Goal: Navigation & Orientation: Understand site structure

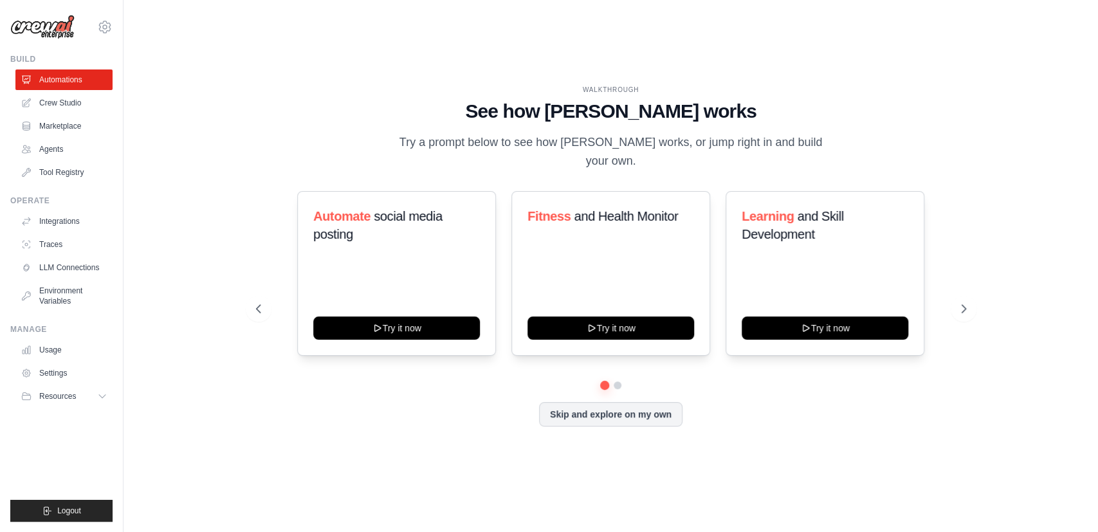
click at [967, 256] on div "WALKTHROUGH See how [PERSON_NAME] works Try a prompt below to see how [PERSON_N…" at bounding box center [611, 266] width 741 height 363
click at [89, 267] on link "LLM Connections" at bounding box center [65, 267] width 97 height 21
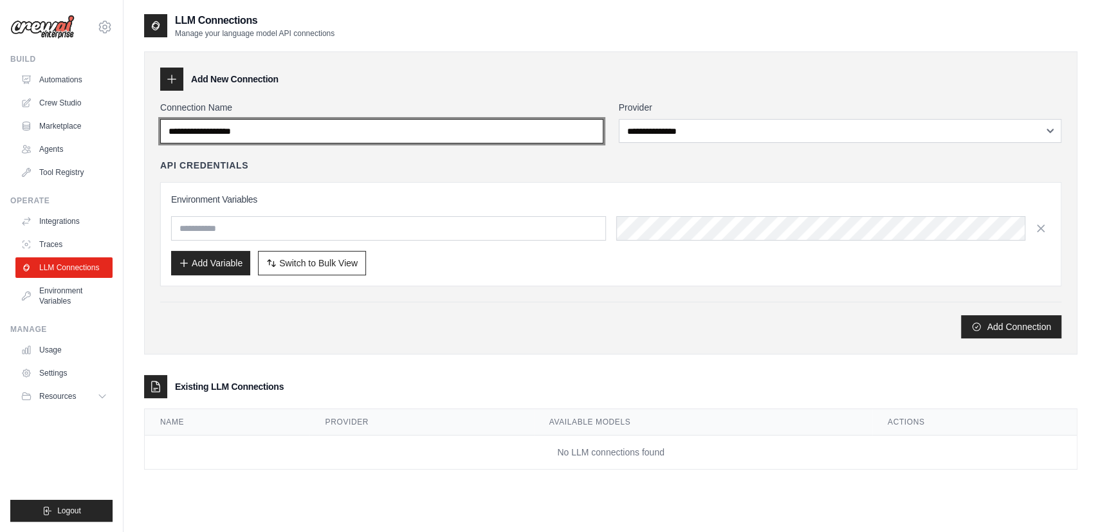
click at [336, 138] on input "Connection Name" at bounding box center [381, 131] width 443 height 24
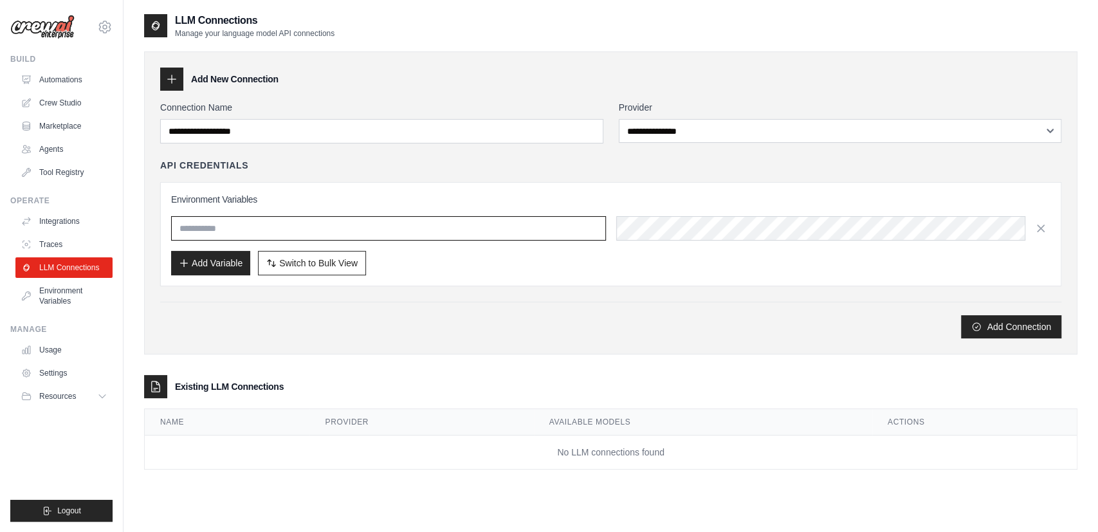
click at [403, 232] on input "text" at bounding box center [388, 228] width 435 height 24
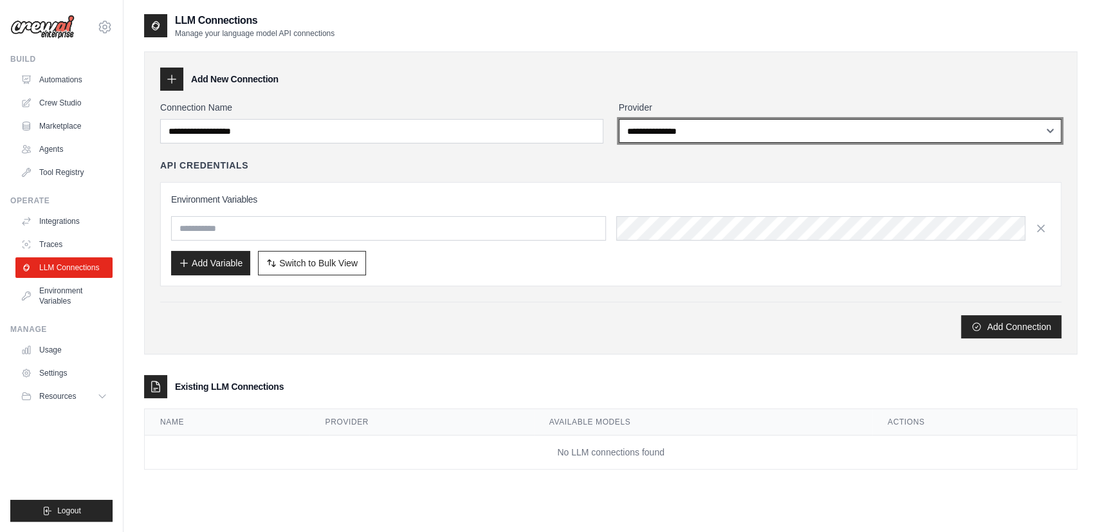
click at [619, 119] on select "**********" at bounding box center [840, 131] width 443 height 24
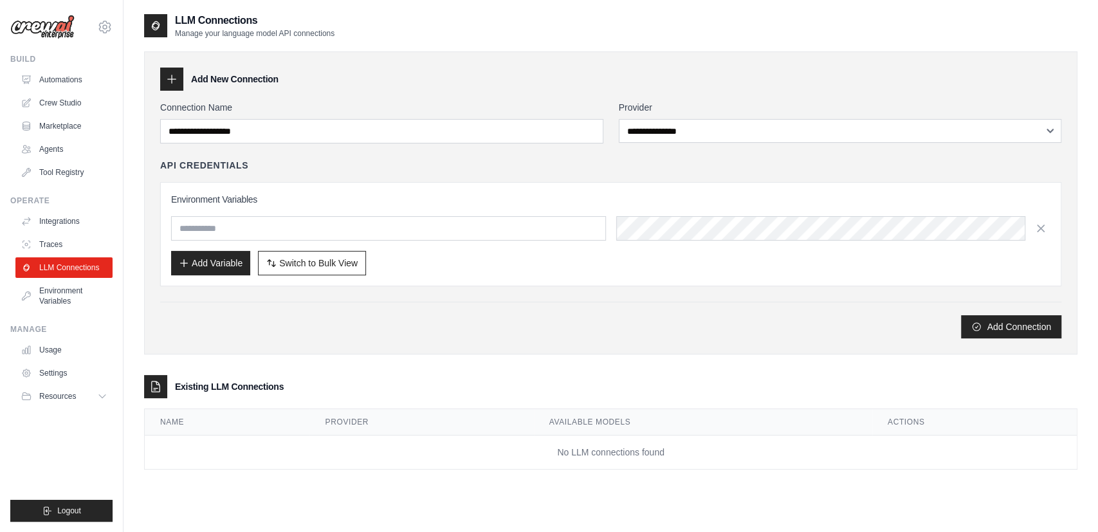
click at [637, 68] on div "Add New Connection" at bounding box center [610, 79] width 901 height 23
click at [82, 88] on link "Automations" at bounding box center [65, 79] width 97 height 21
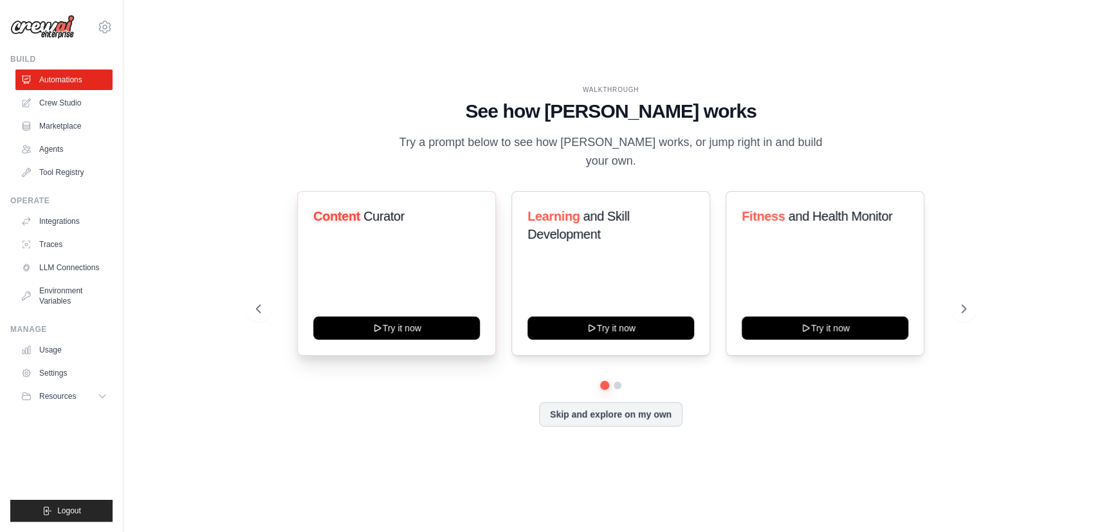
click at [418, 240] on div "Content Curator Try it now" at bounding box center [396, 273] width 199 height 165
click at [960, 307] on icon at bounding box center [965, 308] width 13 height 13
click at [962, 311] on icon at bounding box center [965, 308] width 13 height 13
click at [261, 307] on icon at bounding box center [257, 308] width 13 height 13
click at [757, 412] on div "Skip and explore on my own" at bounding box center [611, 414] width 710 height 24
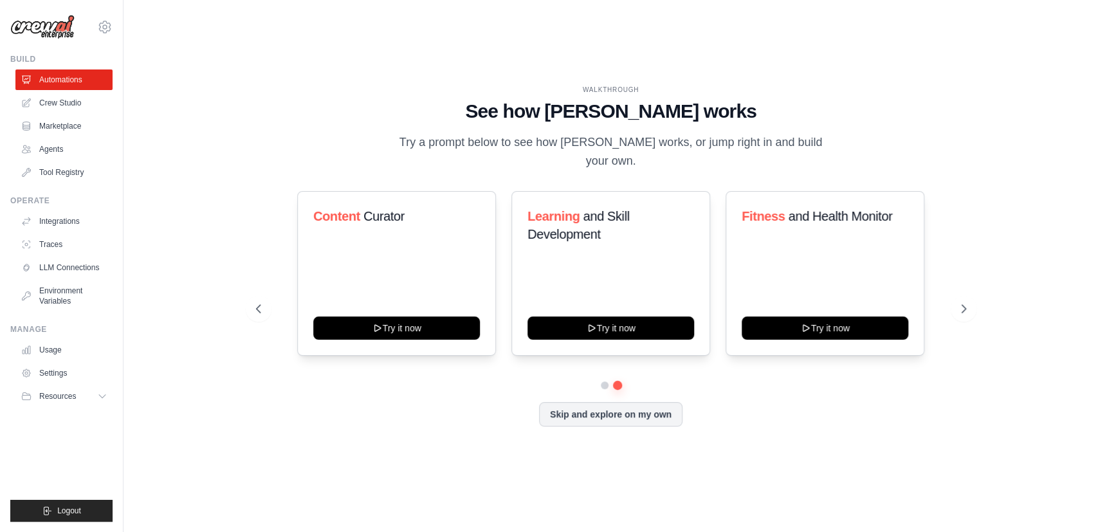
click at [952, 434] on div "WALKTHROUGH See how [PERSON_NAME] works Try a prompt below to see how [PERSON_N…" at bounding box center [611, 266] width 741 height 363
click at [948, 417] on div "Skip and explore on my own" at bounding box center [611, 414] width 710 height 24
click at [67, 156] on link "Agents" at bounding box center [65, 149] width 97 height 21
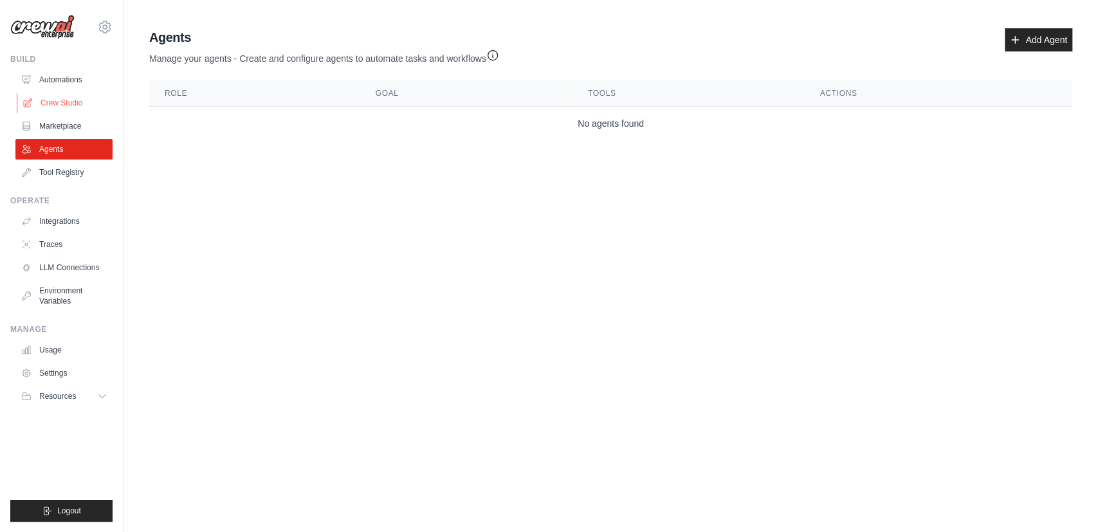
click at [86, 102] on link "Crew Studio" at bounding box center [65, 103] width 97 height 21
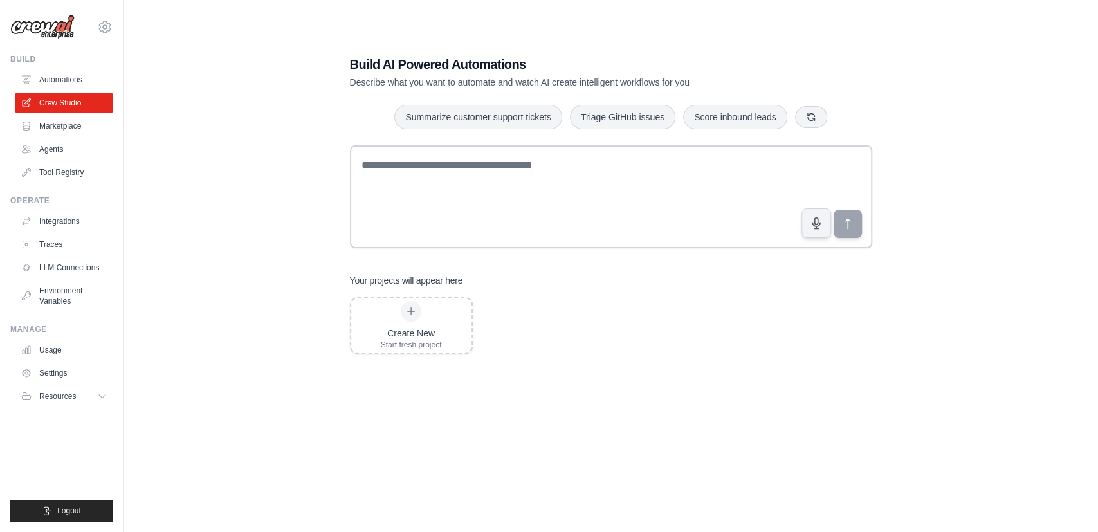
click at [223, 156] on div "Build AI Powered Automations Describe what you want to automate and watch AI cr…" at bounding box center [611, 279] width 934 height 532
click at [214, 225] on div "Build AI Powered Automations Describe what you want to automate and watch AI cr…" at bounding box center [611, 279] width 934 height 532
click at [217, 225] on div "Build AI Powered Automations Describe what you want to automate and watch AI cr…" at bounding box center [611, 279] width 934 height 532
click at [83, 80] on link "Automations" at bounding box center [65, 79] width 97 height 21
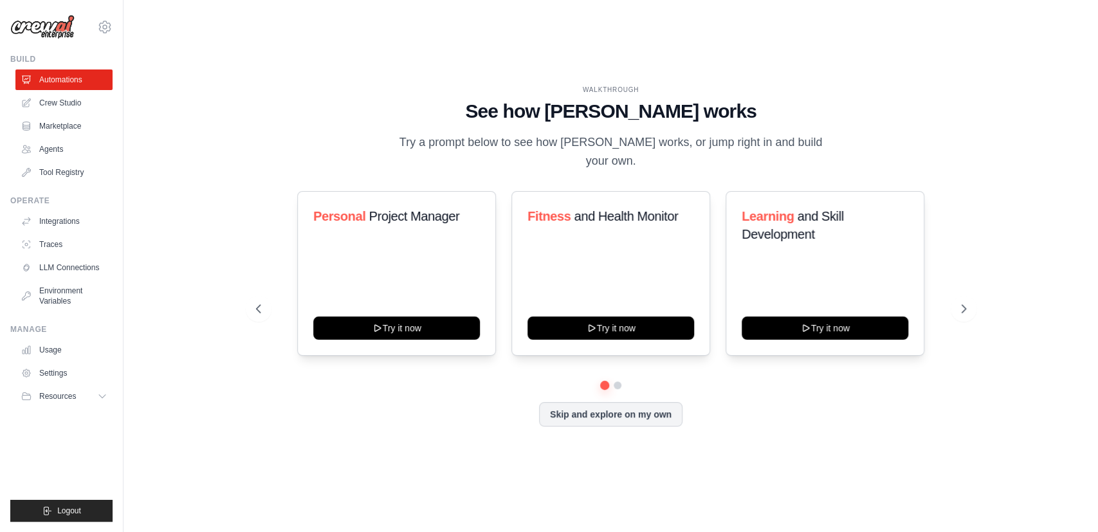
click at [239, 96] on div "WALKTHROUGH See how [PERSON_NAME] works Try a prompt below to see how [PERSON_N…" at bounding box center [611, 266] width 934 height 506
click at [230, 182] on div "WALKTHROUGH See how [PERSON_NAME] works Try a prompt below to see how [PERSON_N…" at bounding box center [611, 266] width 934 height 506
click at [60, 366] on link "Settings" at bounding box center [65, 373] width 97 height 21
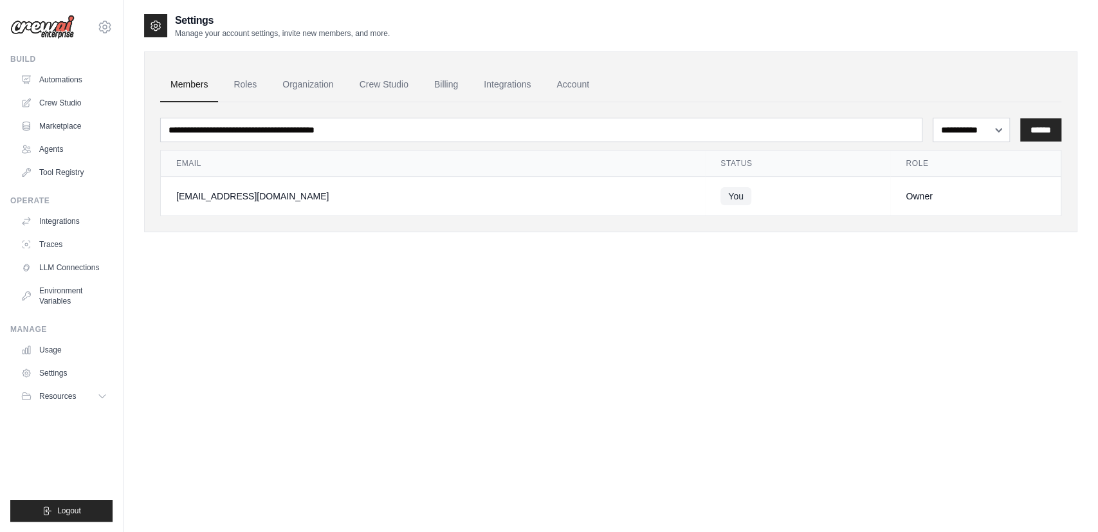
click at [259, 311] on div "**********" at bounding box center [611, 279] width 934 height 532
